Goal: Task Accomplishment & Management: Use online tool/utility

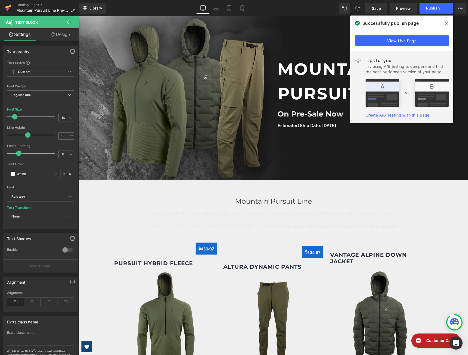
click at [8, 7] on icon at bounding box center [8, 7] width 6 height 4
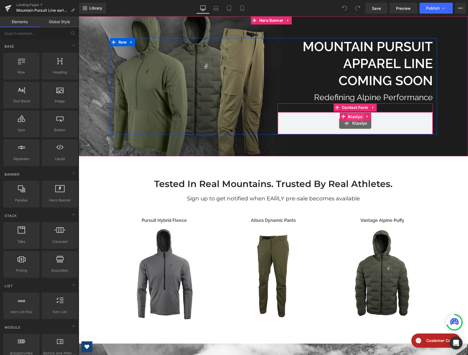
click at [356, 117] on span "Klaviyo" at bounding box center [355, 117] width 17 height 8
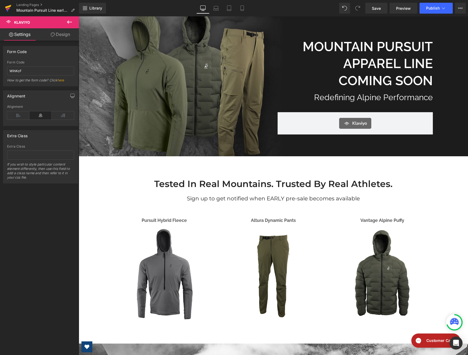
click at [8, 7] on icon at bounding box center [8, 7] width 6 height 4
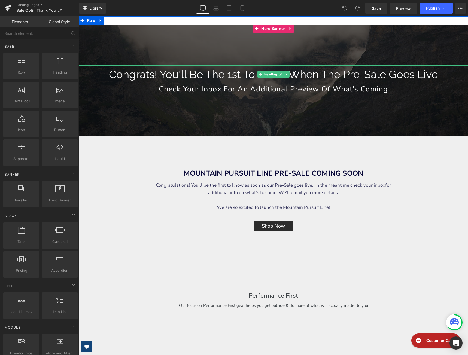
click at [350, 76] on h1 "Congrats! You'll Be The 1st To Know When The Pre-Sale Goes Live" at bounding box center [273, 74] width 389 height 18
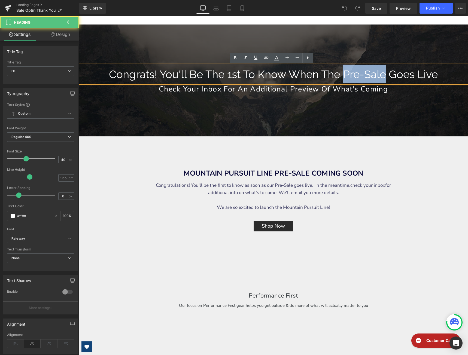
drag, startPoint x: 383, startPoint y: 75, endPoint x: 344, endPoint y: 74, distance: 38.7
click at [344, 74] on h1 "Congrats! You'll Be The 1st To Know When The Pre-Sale Goes Live" at bounding box center [273, 74] width 389 height 18
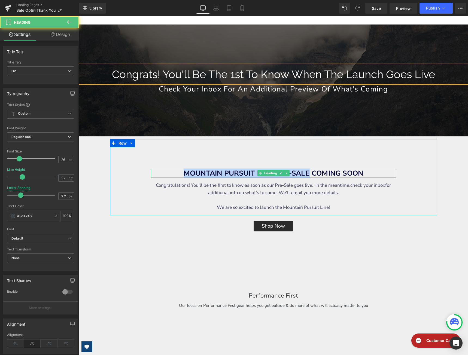
drag, startPoint x: 308, startPoint y: 172, endPoint x: 181, endPoint y: 173, distance: 127.2
click at [184, 173] on b "MOUNTAIN PURSUIT LINE PRE-SALE COMING SOON" at bounding box center [274, 174] width 180 height 10
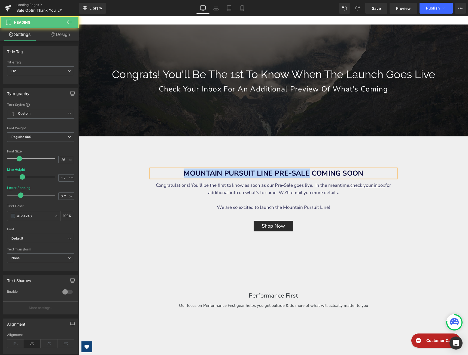
click at [184, 173] on b "MOUNTAIN PURSUIT LINE PRE-SALE COMING SOON" at bounding box center [274, 174] width 180 height 10
drag, startPoint x: 308, startPoint y: 174, endPoint x: 177, endPoint y: 175, distance: 130.8
click at [177, 175] on h2 "MOUNTAIN PURSUIT LINE PRE-SALE COMING SOON" at bounding box center [273, 173] width 245 height 8
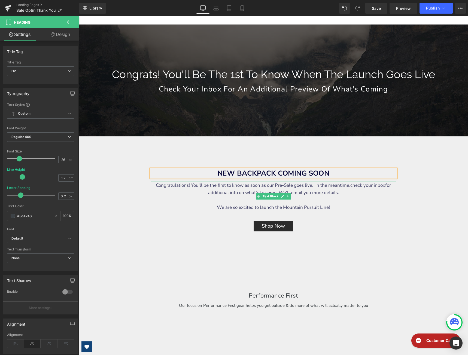
click at [291, 184] on div "Congratulations! You'll be the first to know as soon as our Pre-Sale goes live.…" at bounding box center [273, 197] width 245 height 30
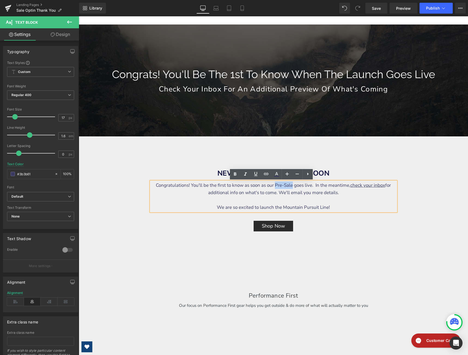
drag, startPoint x: 289, startPoint y: 186, endPoint x: 271, endPoint y: 187, distance: 18.1
click at [271, 187] on div "Congratulations! You'll be the first to know as soon as our Pre-Sale goes live.…" at bounding box center [273, 197] width 245 height 30
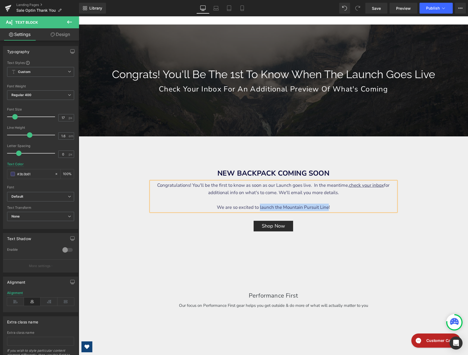
drag, startPoint x: 326, startPoint y: 208, endPoint x: 258, endPoint y: 210, distance: 67.6
click at [258, 210] on div "We are so excited to launch the Mountain Pursuit Line!" at bounding box center [273, 203] width 245 height 15
click at [378, 11] on span "Save" at bounding box center [376, 8] width 9 height 6
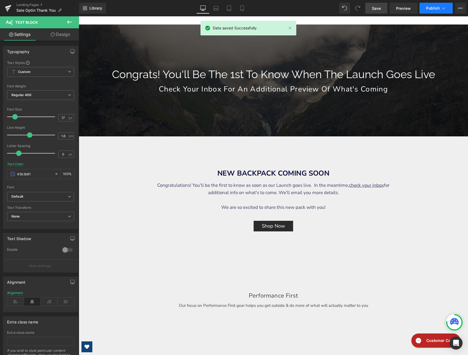
click at [433, 9] on span "Publish" at bounding box center [433, 8] width 14 height 4
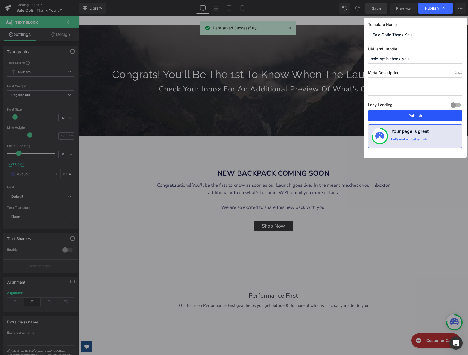
drag, startPoint x: 429, startPoint y: 114, endPoint x: 273, endPoint y: 40, distance: 172.6
click at [429, 114] on button "Publish" at bounding box center [415, 115] width 94 height 11
